Goal: Transaction & Acquisition: Purchase product/service

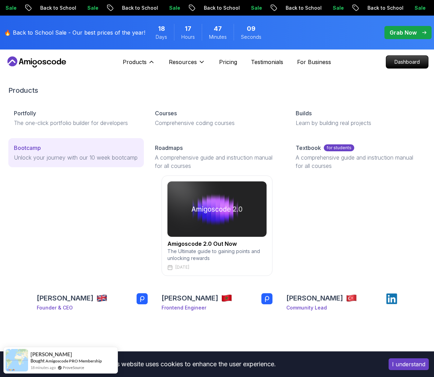
click at [34, 148] on p "Bootcamp" at bounding box center [27, 148] width 27 height 8
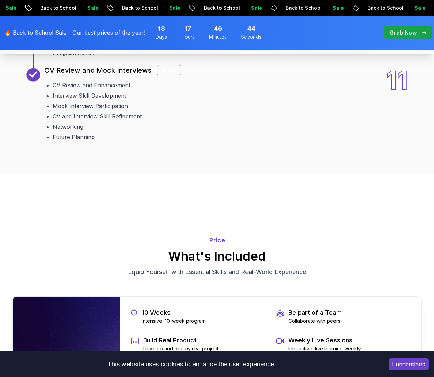
scroll to position [1282, 0]
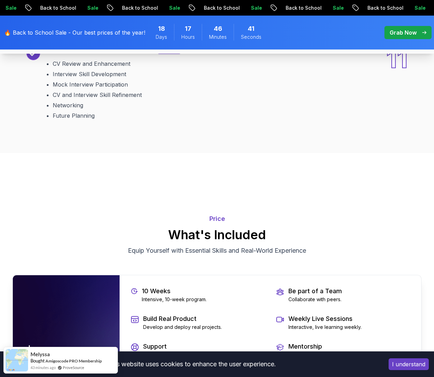
click at [399, 32] on p "Grab Now" at bounding box center [402, 32] width 27 height 8
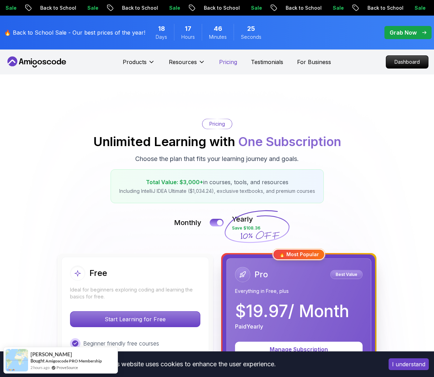
click at [228, 61] on p "Pricing" at bounding box center [228, 62] width 18 height 8
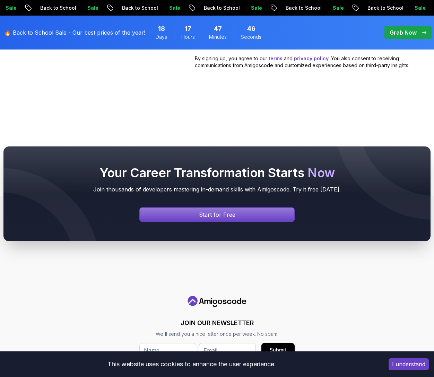
scroll to position [778, 0]
